Goal: Task Accomplishment & Management: Use online tool/utility

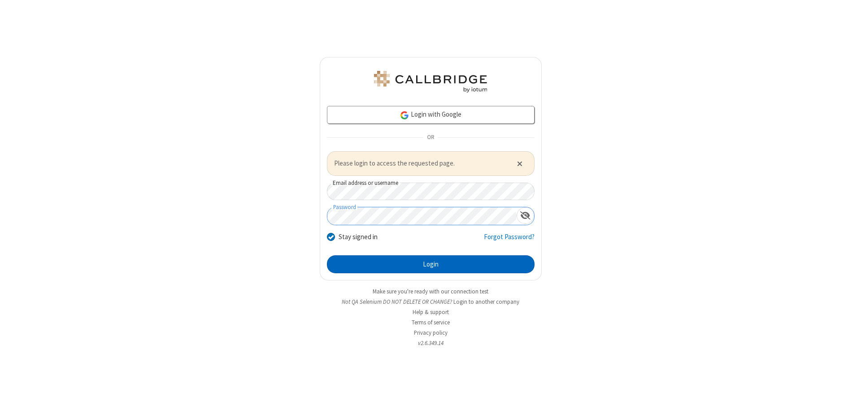
click at [431, 264] on button "Login" at bounding box center [431, 264] width 208 height 18
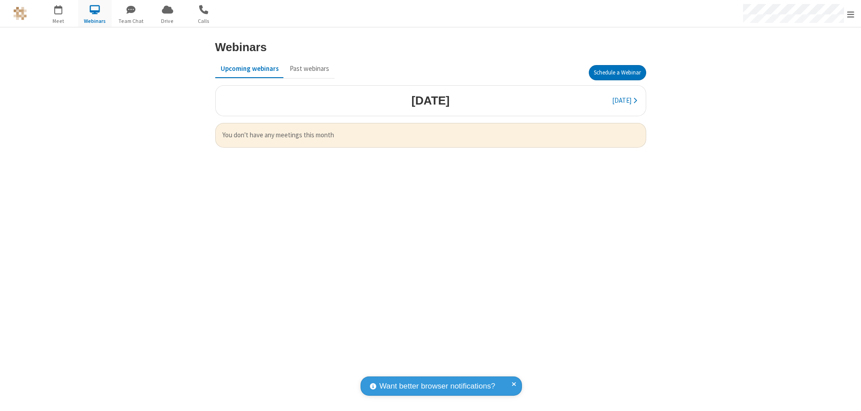
click at [617, 73] on button "Schedule a Webinar" at bounding box center [617, 72] width 57 height 15
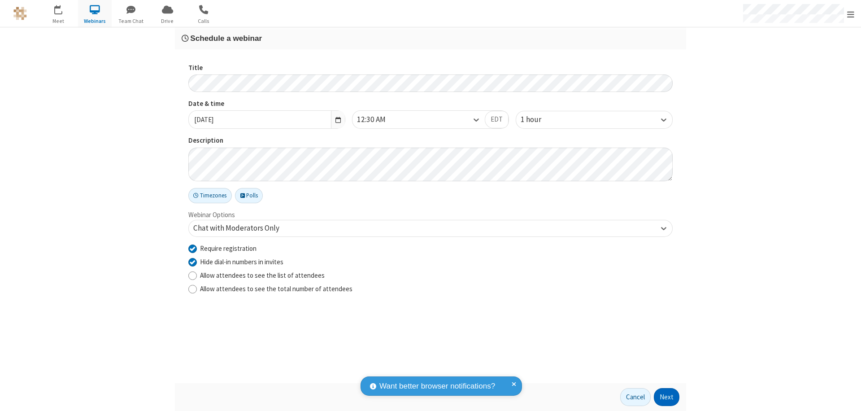
click at [667, 397] on button "Next" at bounding box center [667, 397] width 26 height 18
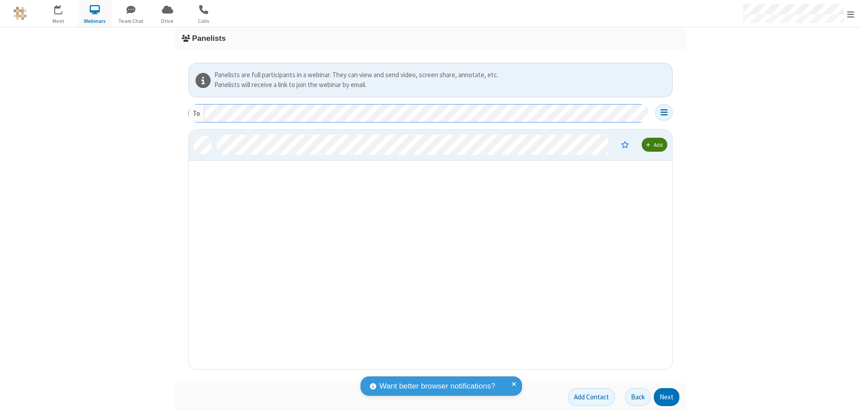
scroll to position [233, 477]
click at [667, 397] on button "Next" at bounding box center [667, 397] width 26 height 18
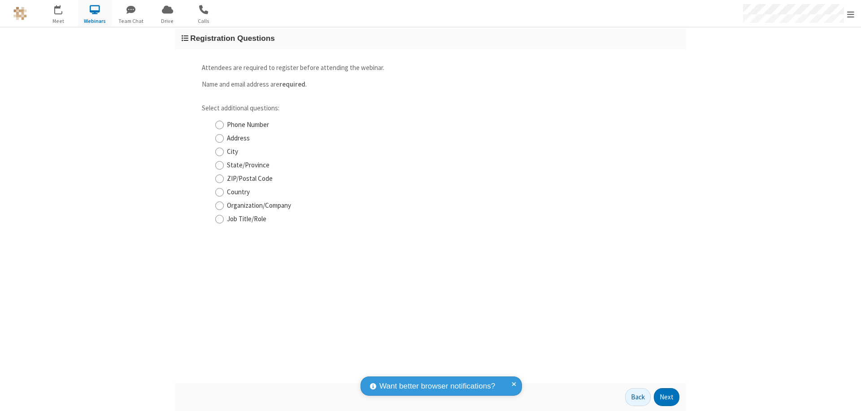
click at [219, 125] on input "Phone Number" at bounding box center [219, 124] width 9 height 9
checkbox input "true"
click at [667, 397] on button "Next" at bounding box center [667, 397] width 26 height 18
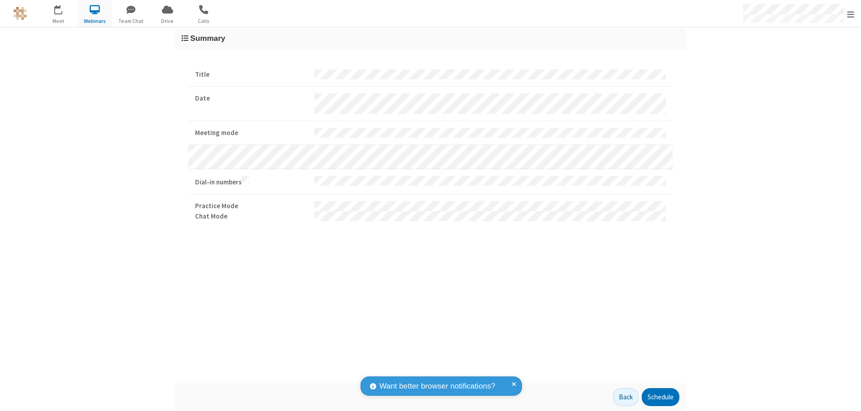
click at [660, 397] on button "Schedule" at bounding box center [661, 397] width 38 height 18
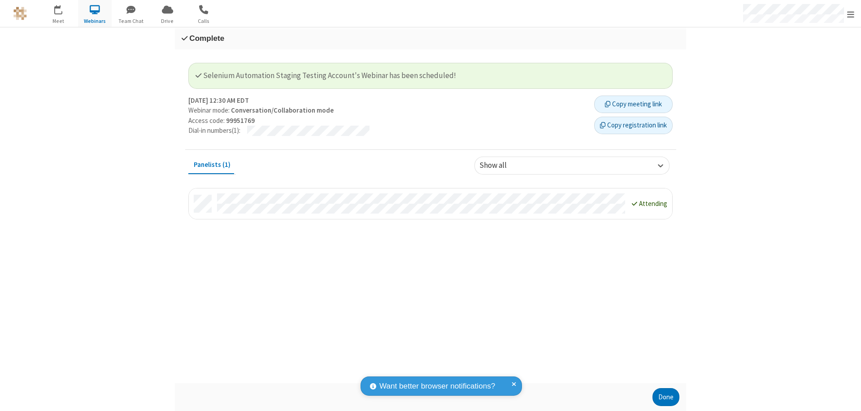
click at [633, 125] on button "Copy registration link" at bounding box center [633, 126] width 78 height 18
click at [666, 397] on button "Done" at bounding box center [666, 397] width 27 height 18
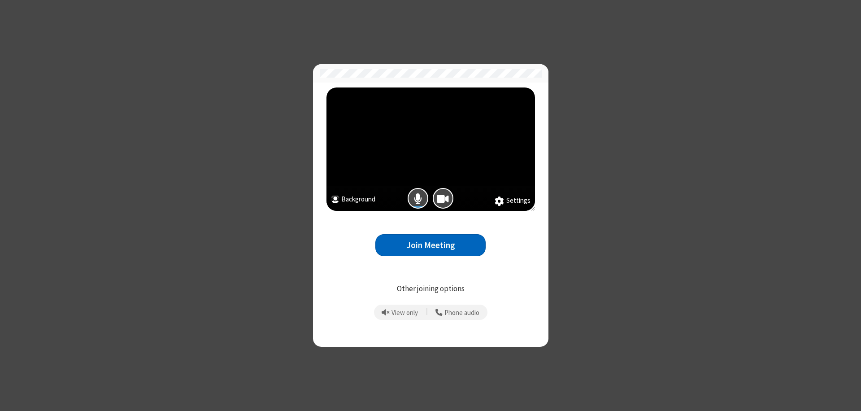
click at [431, 245] on button "Join Meeting" at bounding box center [430, 245] width 110 height 22
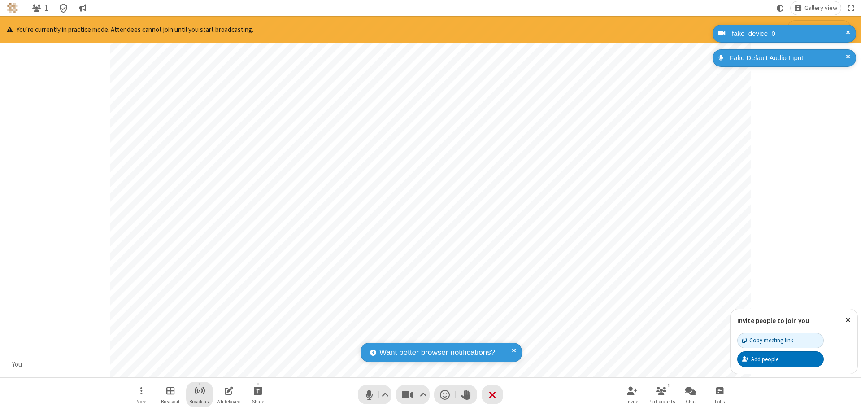
click at [199, 390] on span "Start broadcast" at bounding box center [199, 390] width 11 height 11
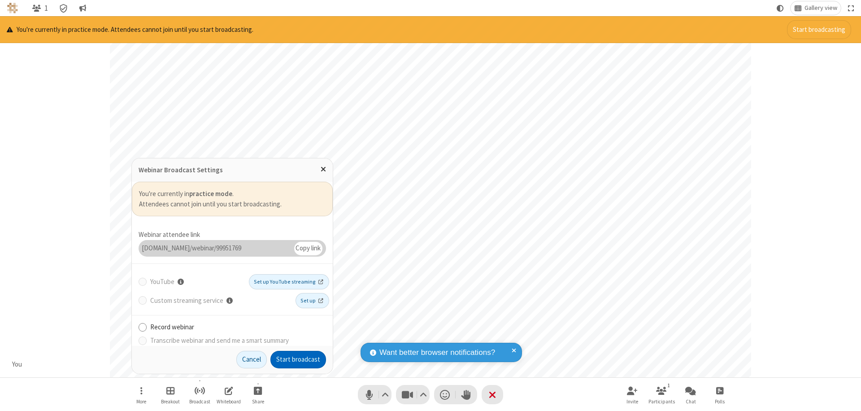
click at [298, 359] on button "Start broadcast" at bounding box center [298, 360] width 56 height 18
